Goal: Task Accomplishment & Management: Manage account settings

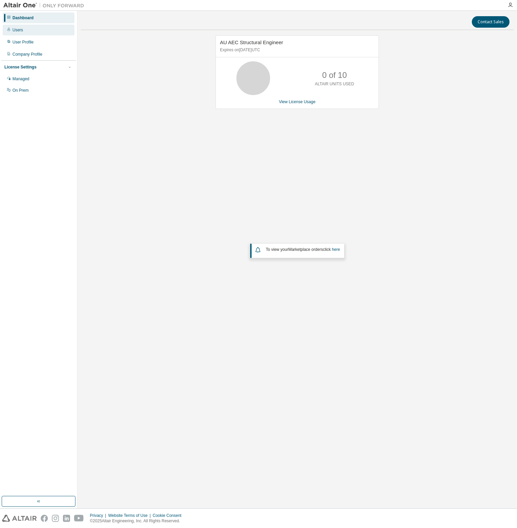
click at [35, 32] on div "Users" at bounding box center [39, 30] width 72 height 11
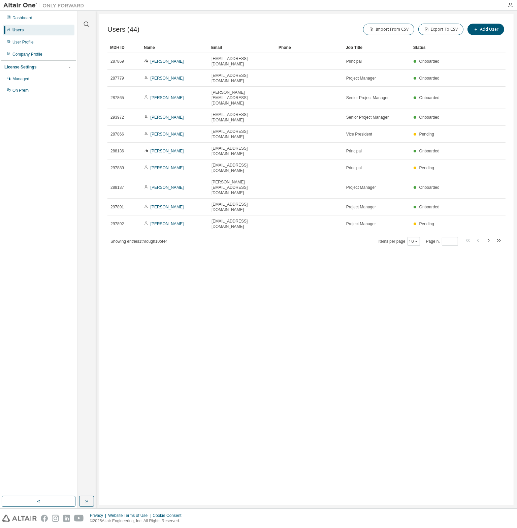
click at [154, 46] on div "Name" at bounding box center [175, 47] width 62 height 11
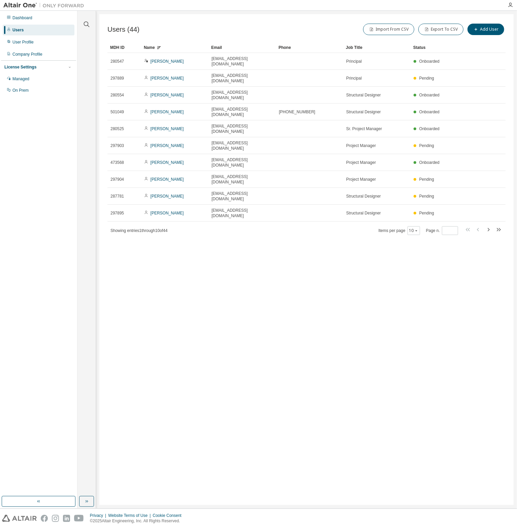
click at [154, 46] on div "Name" at bounding box center [175, 47] width 62 height 11
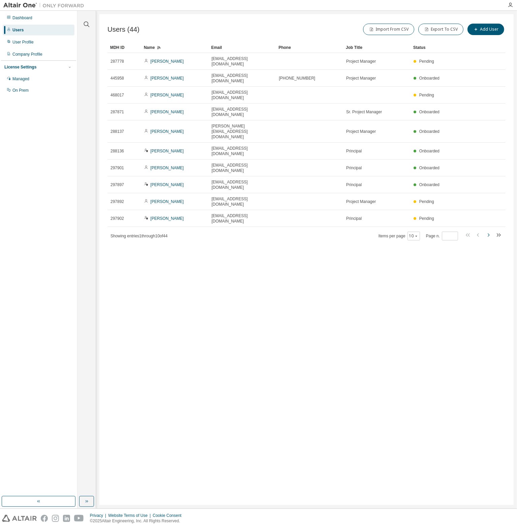
click at [490, 231] on icon "button" at bounding box center [489, 235] width 8 height 8
type input "*"
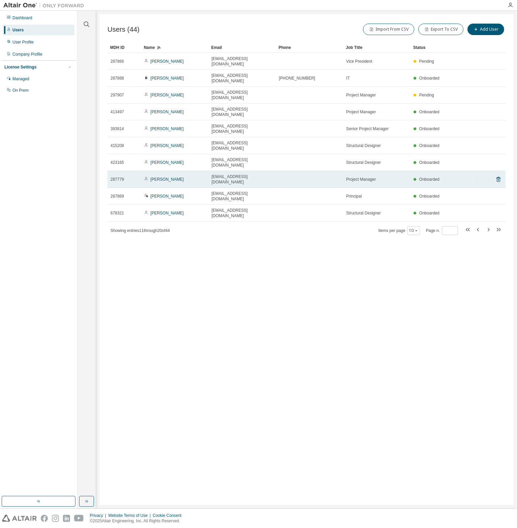
click at [230, 174] on span "eferrer@wrightengineers.com" at bounding box center [242, 179] width 61 height 11
click at [499, 179] on icon at bounding box center [499, 180] width 2 height 2
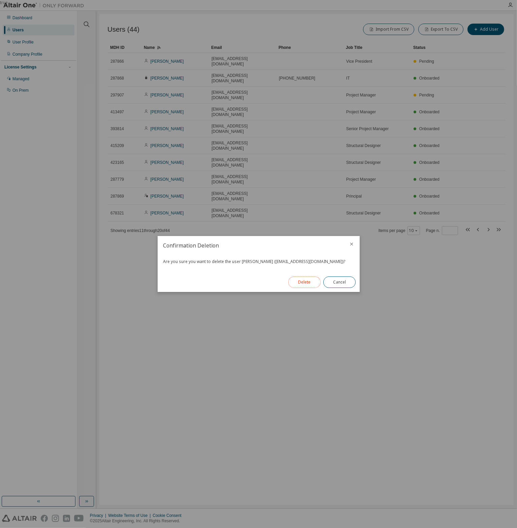
click at [300, 280] on button "Delete" at bounding box center [305, 281] width 32 height 11
click at [351, 286] on button "Close" at bounding box center [340, 281] width 32 height 11
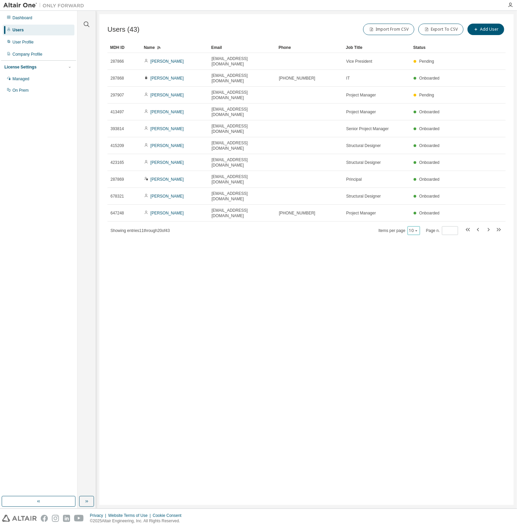
click at [414, 228] on button "10" at bounding box center [414, 230] width 9 height 5
click at [418, 214] on div "100" at bounding box center [436, 218] width 54 height 8
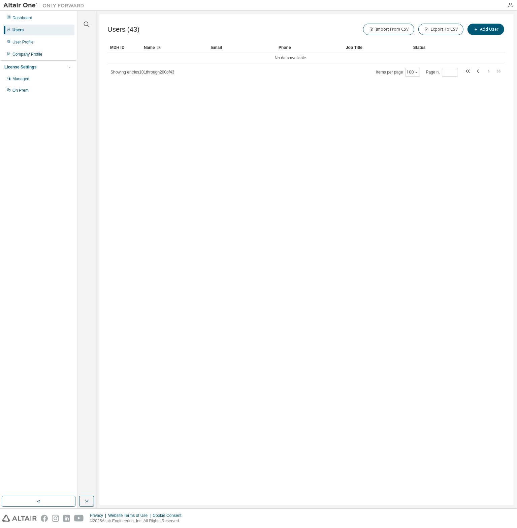
click at [156, 47] on div "Name" at bounding box center [175, 47] width 62 height 11
click at [35, 37] on div "User Profile" at bounding box center [39, 42] width 72 height 11
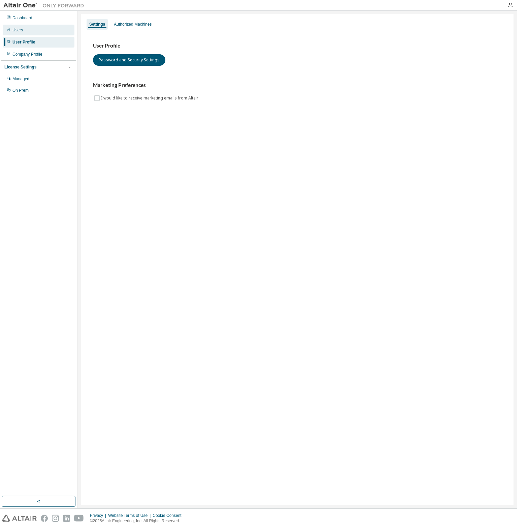
click at [37, 31] on div "Users" at bounding box center [39, 30] width 72 height 11
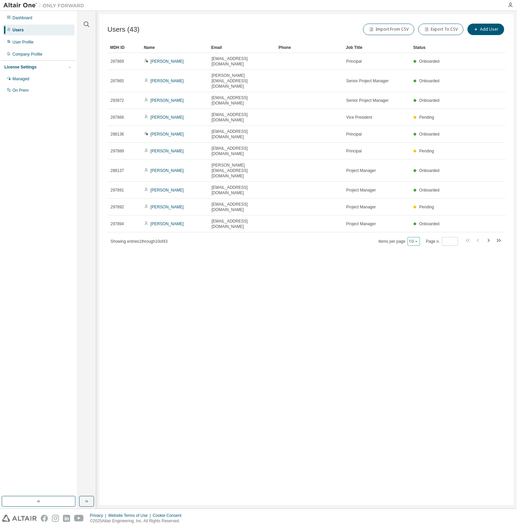
click at [420, 237] on div "10" at bounding box center [414, 241] width 12 height 9
click at [415, 236] on div "Items per page 10 Page n. *" at bounding box center [441, 241] width 124 height 10
click at [418, 237] on div "10" at bounding box center [414, 241] width 12 height 9
click at [419, 239] on icon "button" at bounding box center [417, 241] width 4 height 4
click at [421, 216] on div "100" at bounding box center [436, 218] width 54 height 8
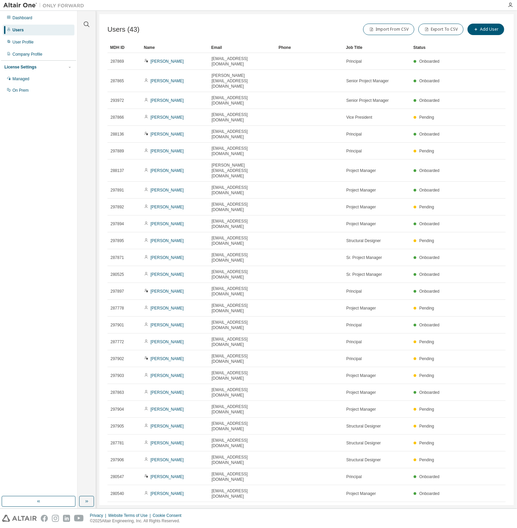
click at [151, 47] on div "Name" at bounding box center [175, 47] width 62 height 11
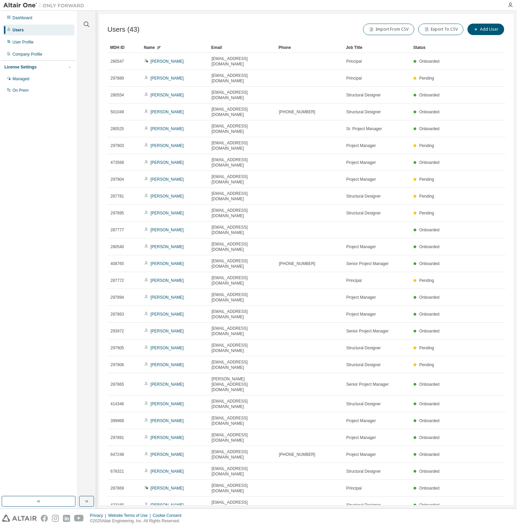
click at [151, 47] on div "Name" at bounding box center [175, 47] width 62 height 11
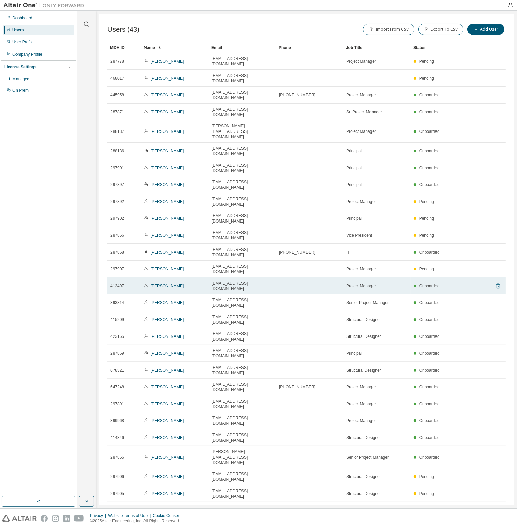
click at [496, 282] on icon at bounding box center [499, 286] width 6 height 8
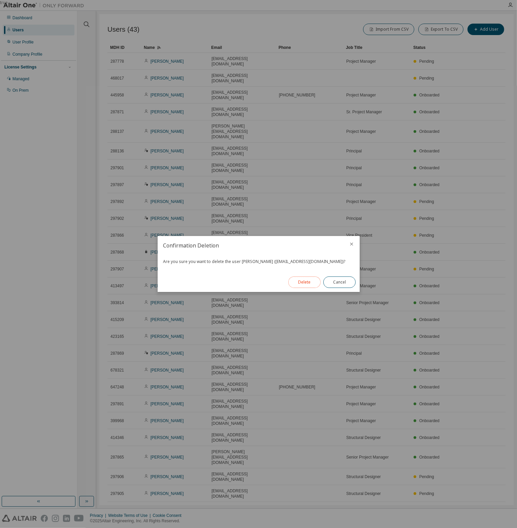
click at [306, 280] on button "Delete" at bounding box center [305, 281] width 32 height 11
click at [337, 282] on button "Close" at bounding box center [340, 281] width 32 height 11
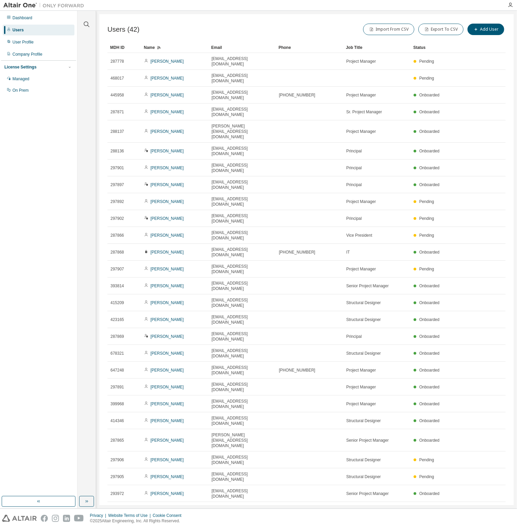
scroll to position [60, 0]
